Goal: Check status

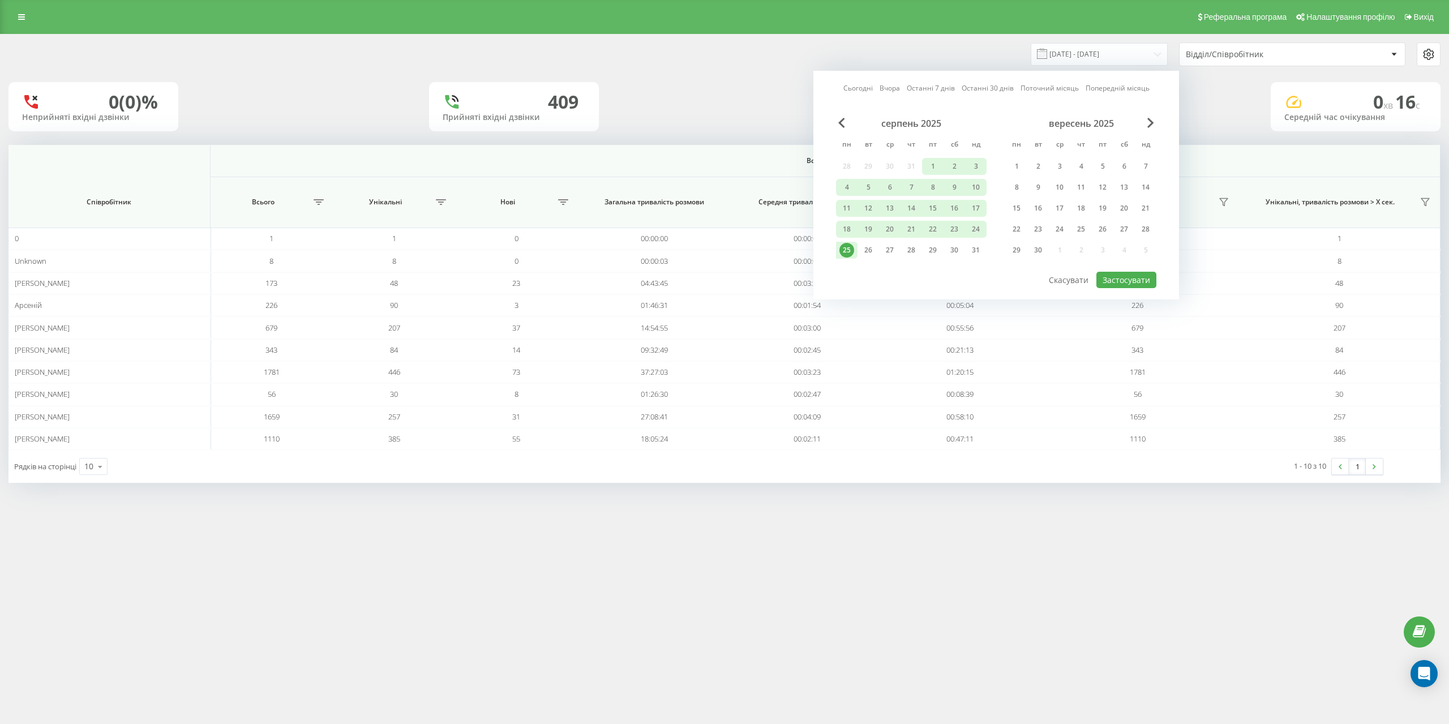
click at [1149, 122] on span "Next Month" at bounding box center [1150, 123] width 7 height 10
click at [968, 204] on div "21" at bounding box center [976, 208] width 22 height 17
click at [1109, 278] on button "Застосувати" at bounding box center [1127, 280] width 60 height 16
type input "[DATE] - [DATE]"
